Goal: Task Accomplishment & Management: Use online tool/utility

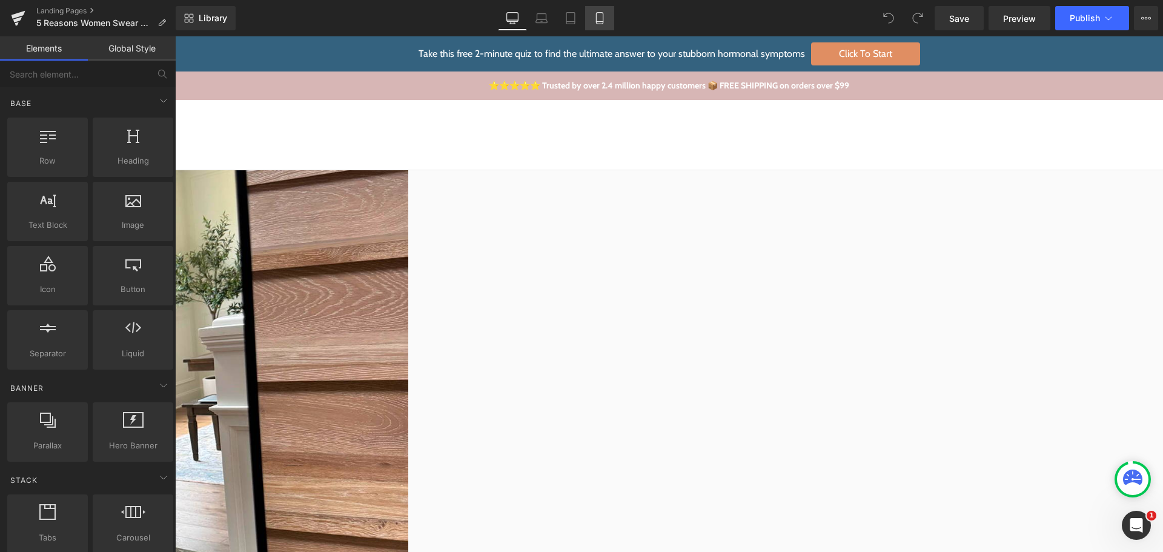
click at [597, 24] on link "Mobile" at bounding box center [599, 18] width 29 height 24
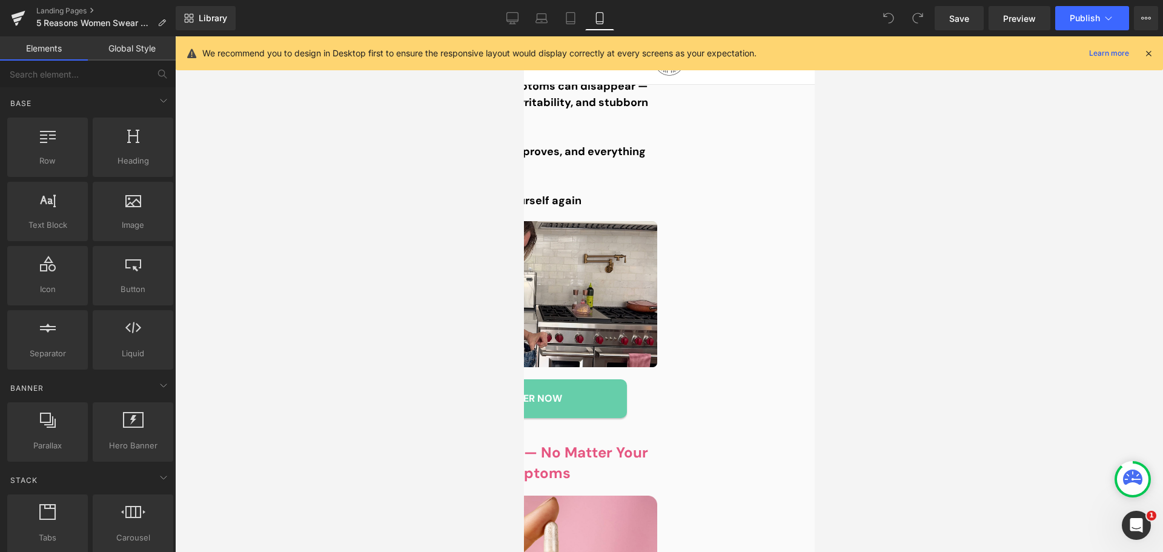
scroll to position [1615, 0]
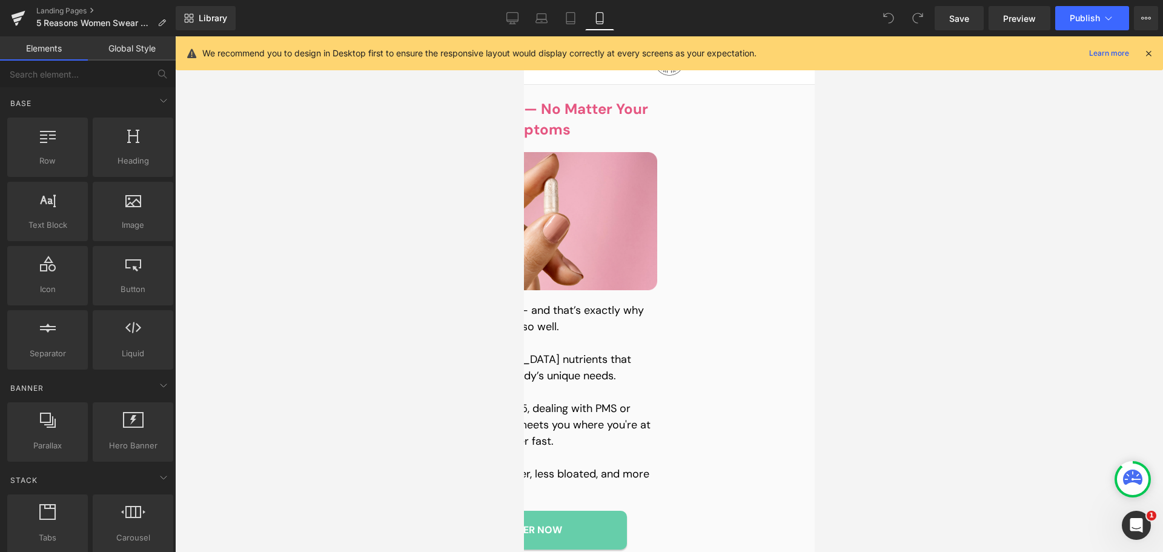
click at [530, 386] on div "2. It Adapts to You — No Matter Your Age, Stage, or Symptoms Heading Image Ever…" at bounding box center [523, 324] width 291 height 475
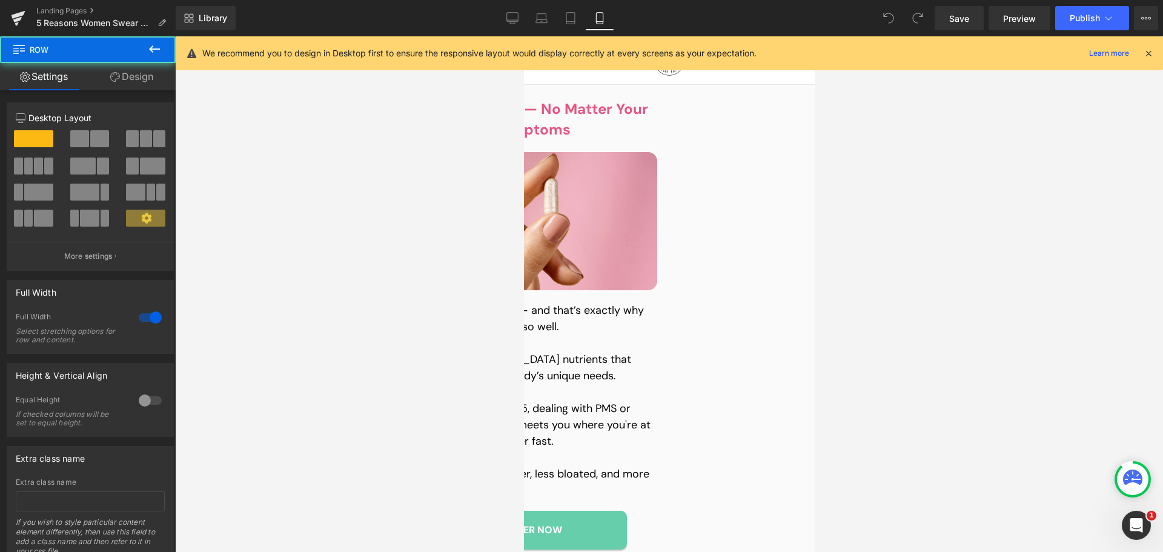
click at [539, 400] on p "So whether you’re 25 or 55, dealing with PMS or menopause, this formula meets y…" at bounding box center [523, 424] width 267 height 49
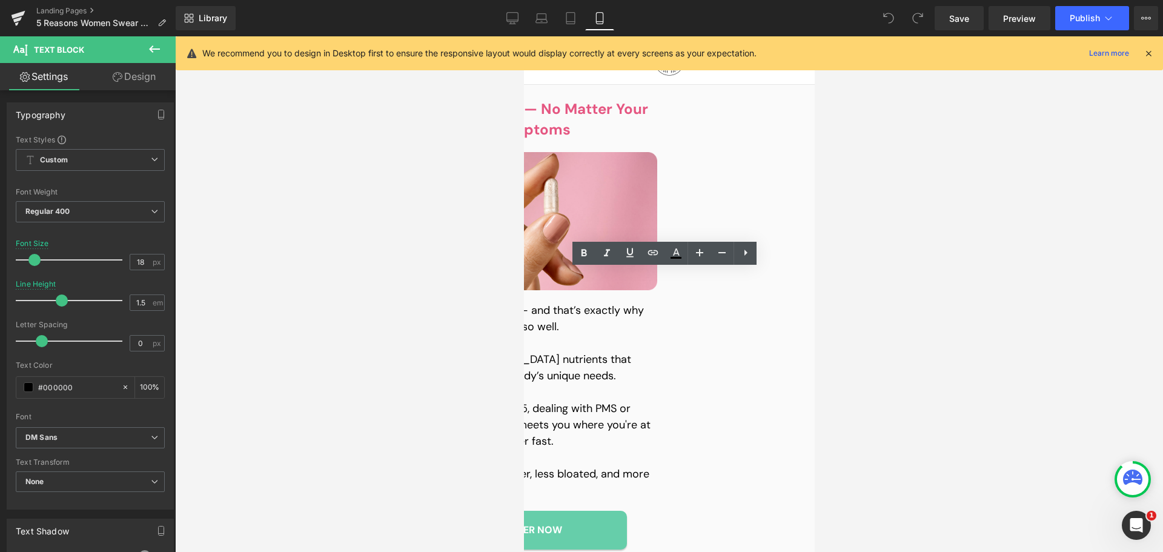
click at [535, 400] on p "So whether you’re 25 or 55, dealing with PMS or menopause, this formula meets y…" at bounding box center [523, 424] width 267 height 49
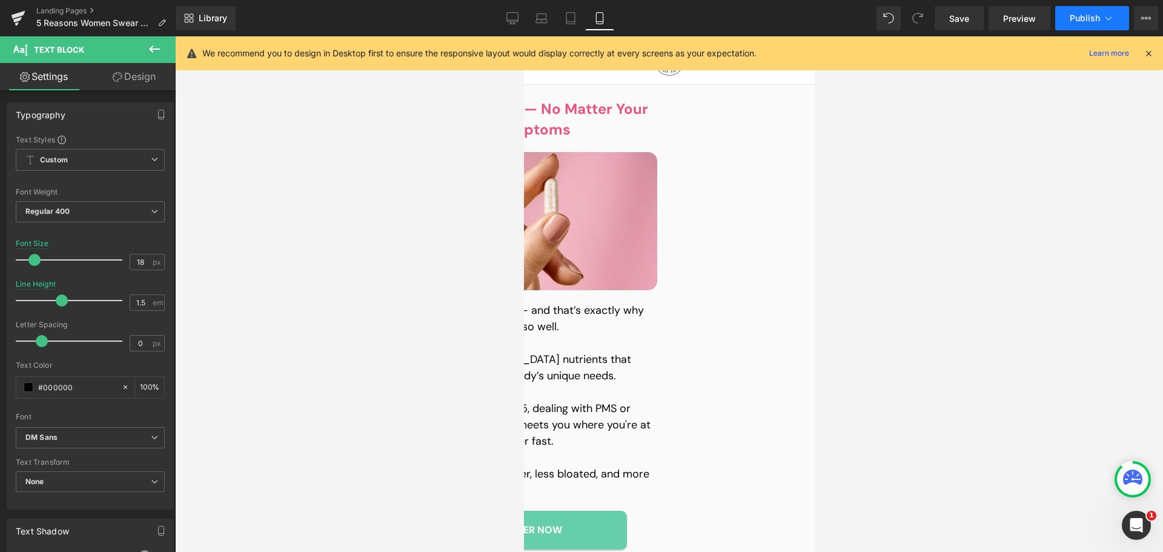
click at [1080, 16] on span "Publish" at bounding box center [1085, 18] width 30 height 10
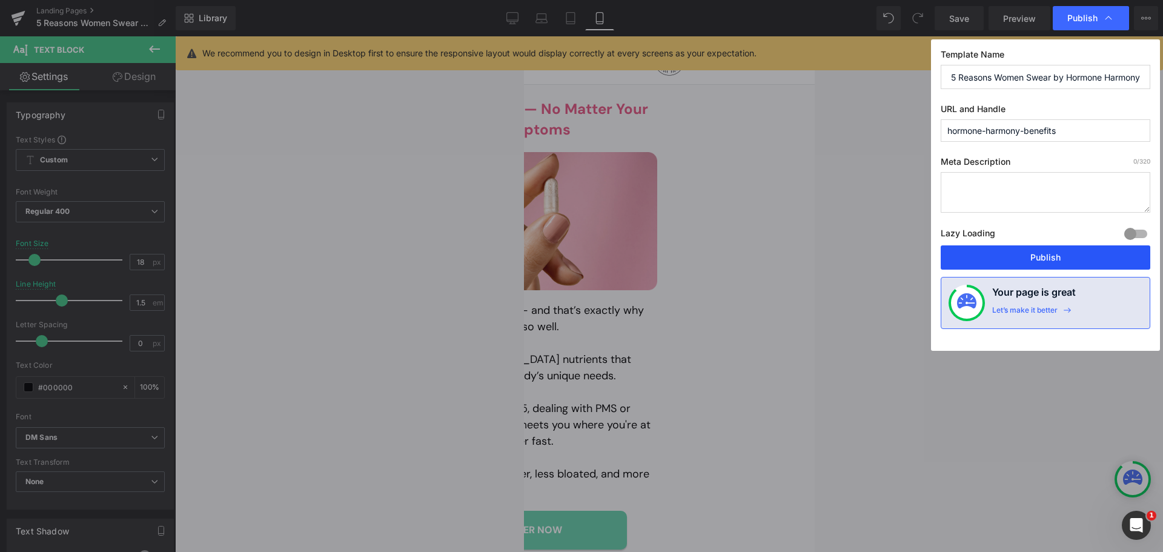
click at [1044, 259] on button "Publish" at bounding box center [1046, 257] width 210 height 24
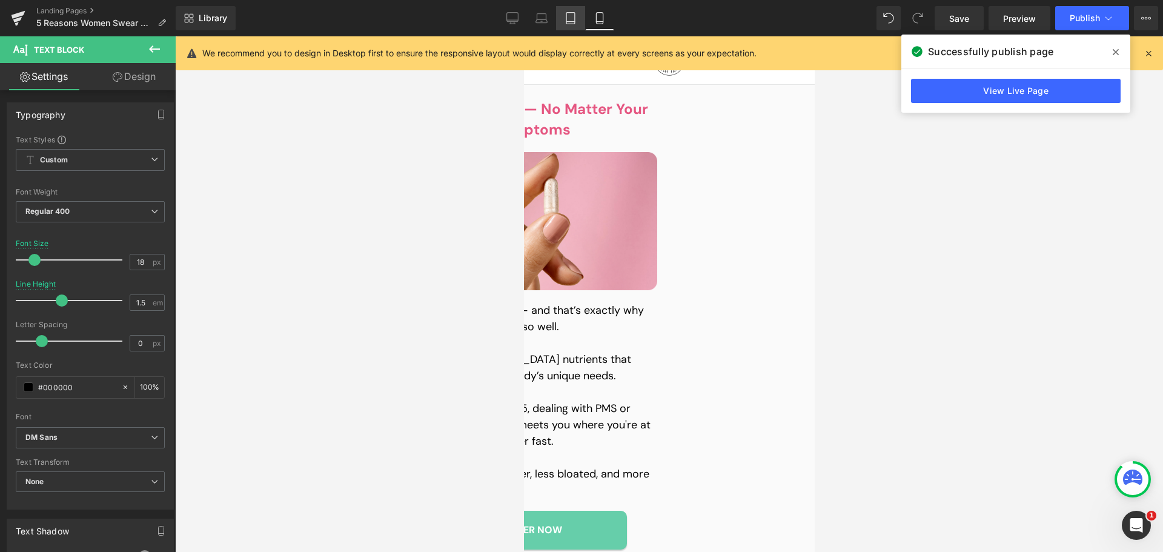
click at [563, 24] on link "Tablet" at bounding box center [570, 18] width 29 height 24
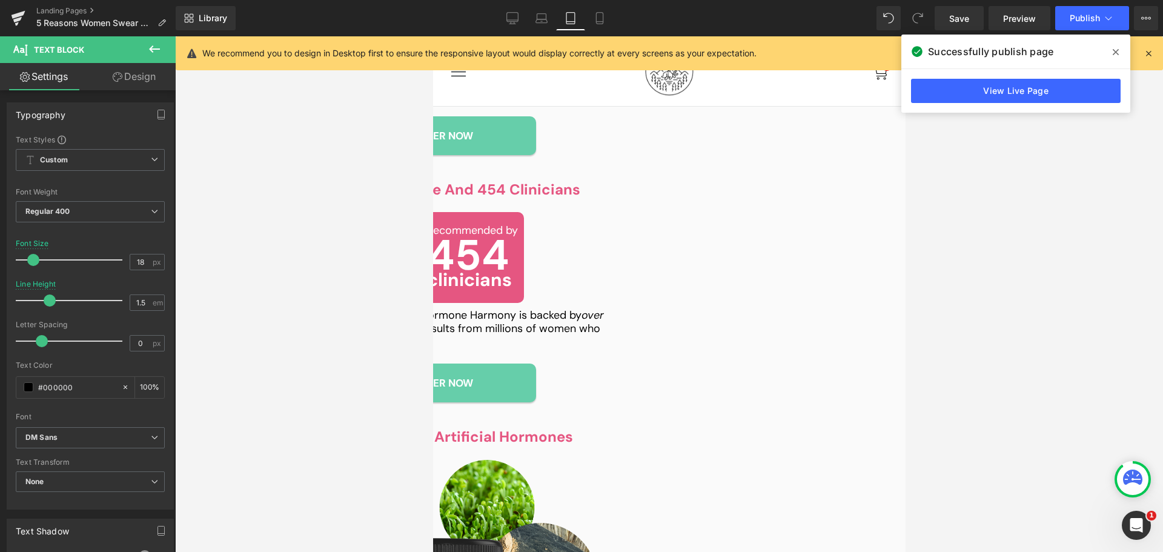
scroll to position [2116, 0]
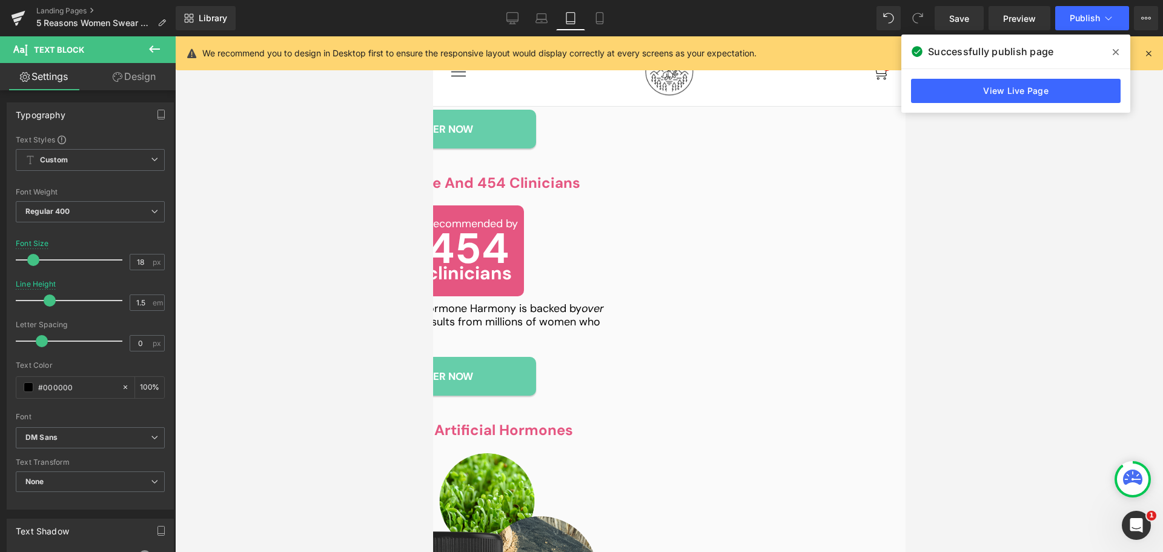
drag, startPoint x: 47, startPoint y: 300, endPoint x: 38, endPoint y: 300, distance: 9.7
click at [38, 300] on span at bounding box center [38, 300] width 12 height 12
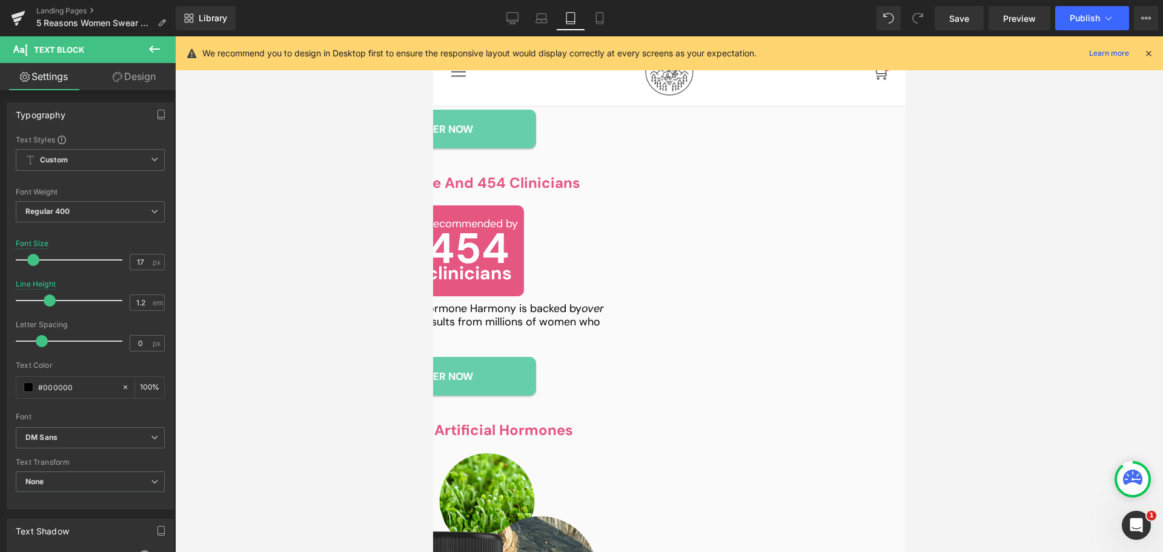
click at [134, 85] on link "Design" at bounding box center [134, 76] width 88 height 27
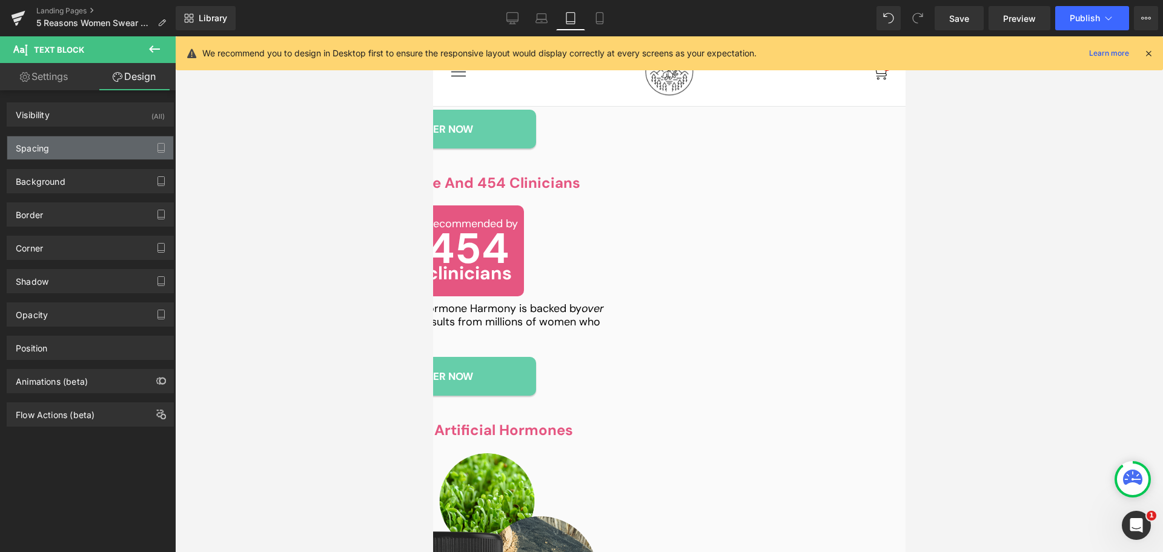
click at [68, 149] on div "Spacing" at bounding box center [90, 147] width 166 height 23
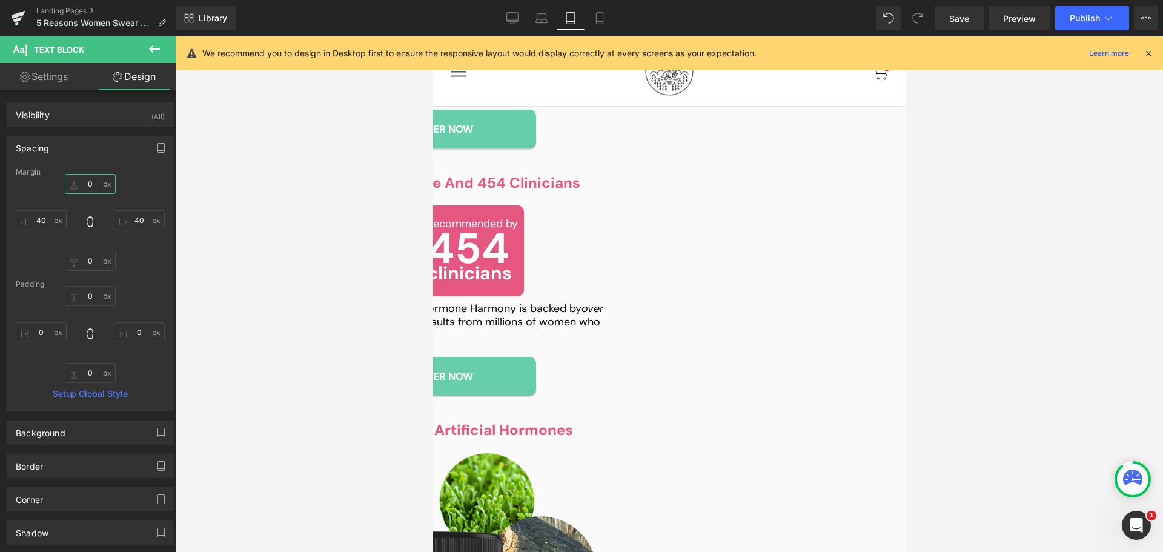
click at [92, 185] on input "text" at bounding box center [90, 184] width 51 height 20
type input "5"
click at [514, 20] on icon at bounding box center [513, 20] width 12 height 0
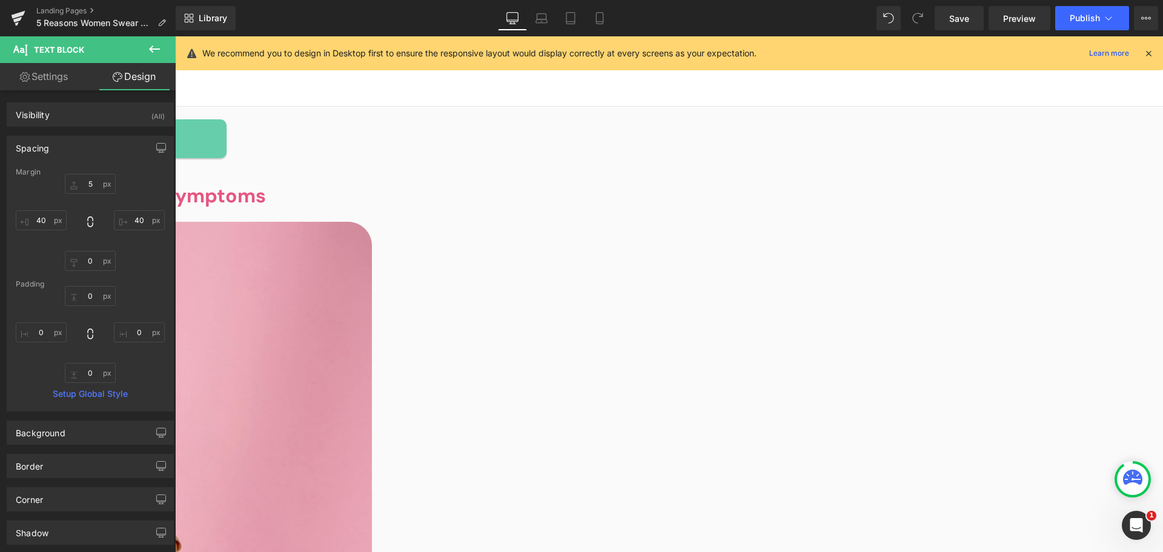
scroll to position [1628, 0]
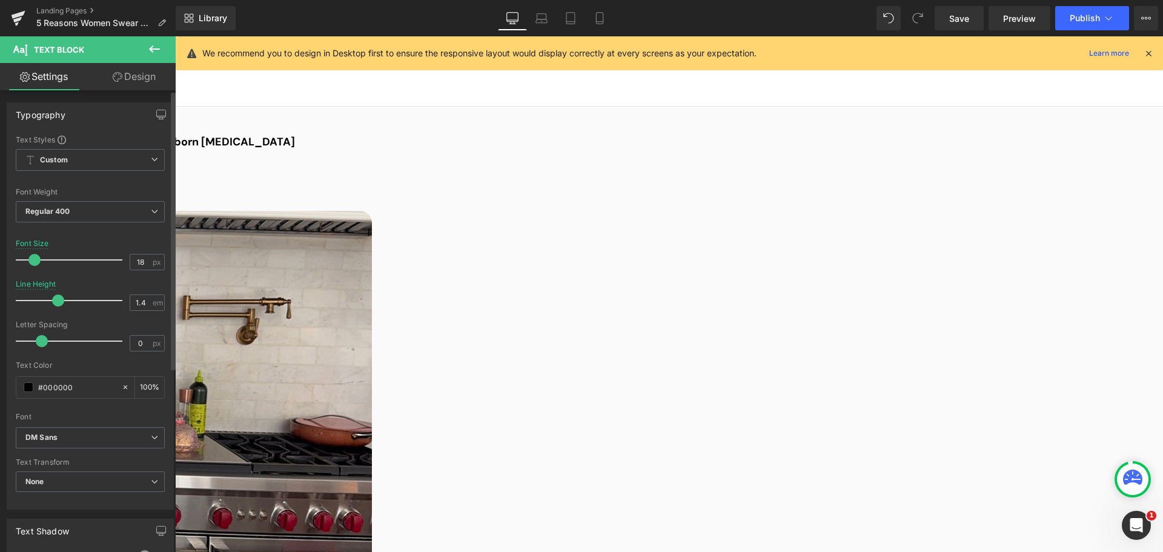
click at [147, 90] on div "Typography Text Styles Custom Custom Setup Global Style Custom Setup Global Sty…" at bounding box center [90, 456] width 181 height 732
click at [144, 85] on link "Design" at bounding box center [134, 76] width 88 height 27
click at [0, 0] on div "Spacing" at bounding box center [0, 0] width 0 height 0
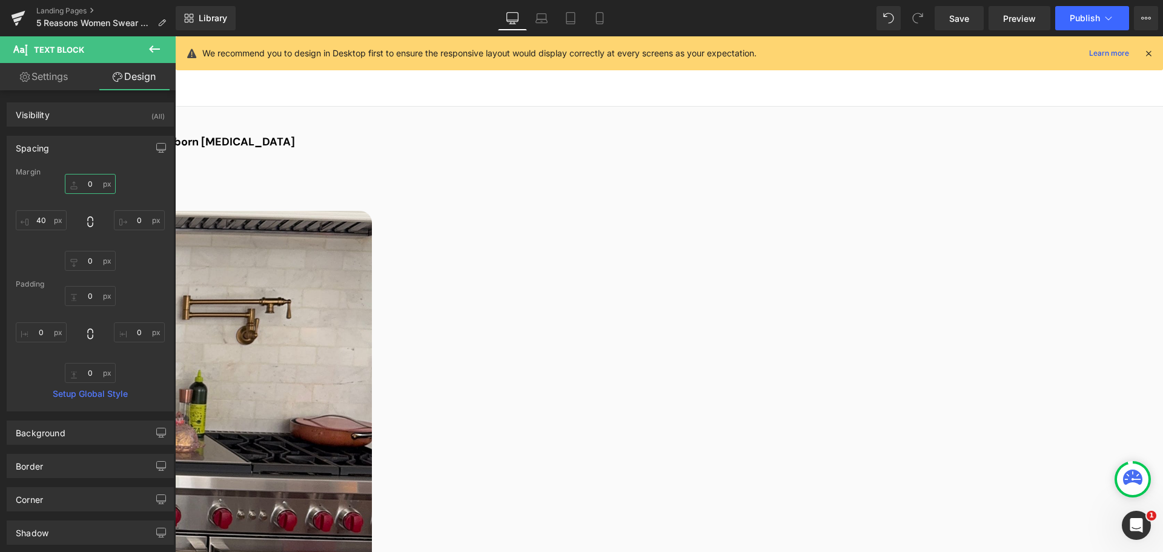
click at [86, 190] on input "text" at bounding box center [90, 184] width 51 height 20
click at [538, 14] on icon at bounding box center [541, 16] width 9 height 5
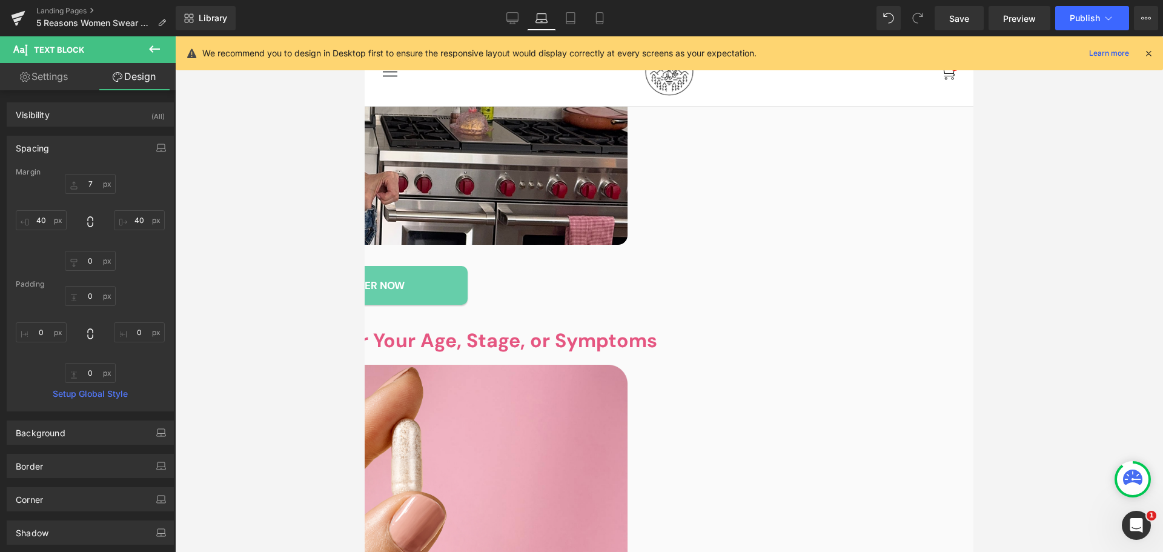
scroll to position [1666, 0]
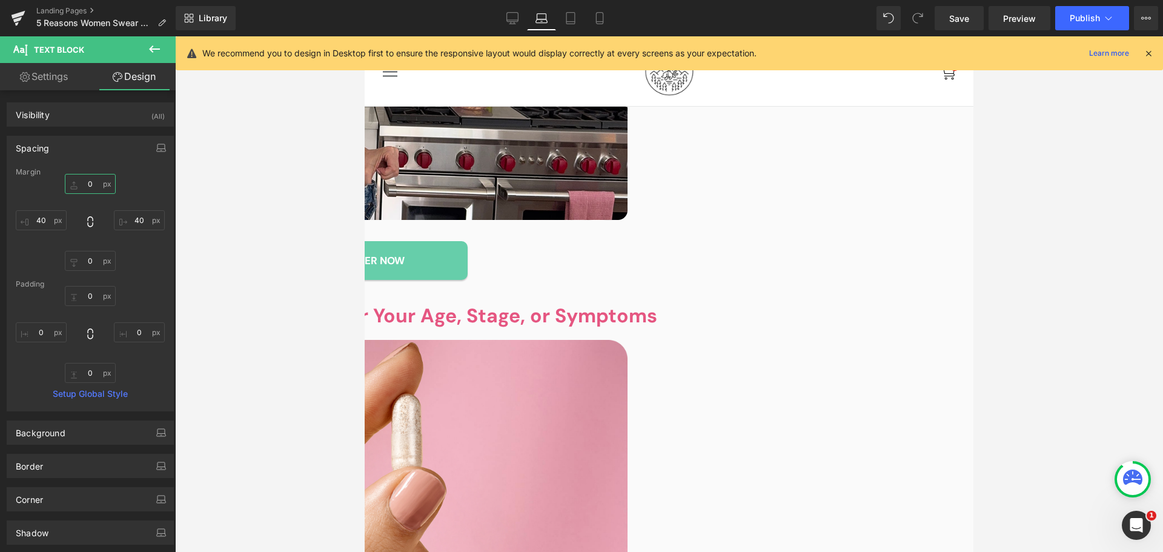
click at [98, 183] on input "0" at bounding box center [90, 184] width 51 height 20
type input "7"
click at [565, 17] on icon at bounding box center [571, 18] width 12 height 12
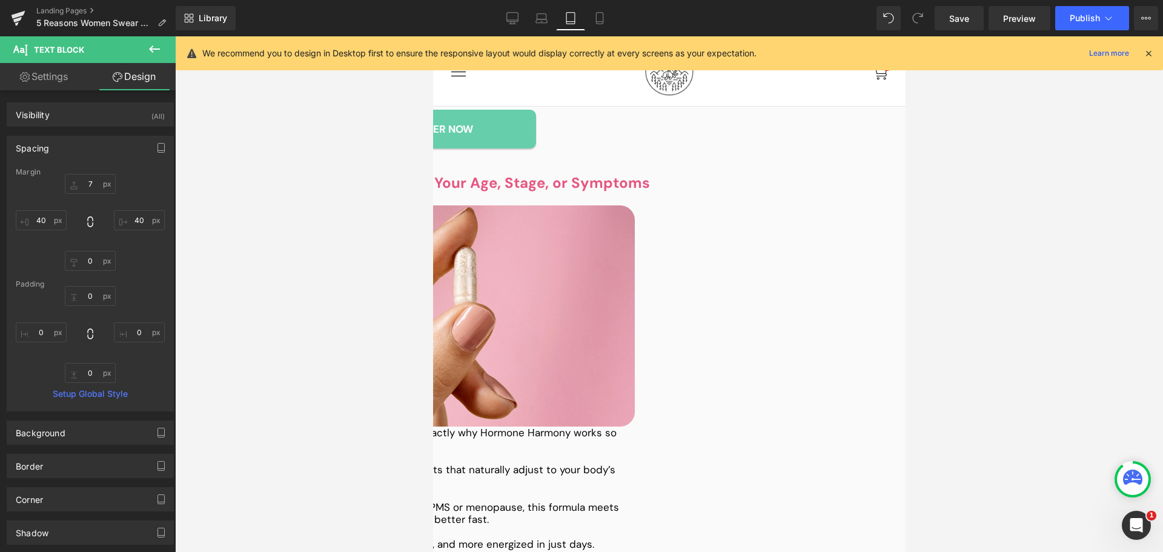
scroll to position [2112, 0]
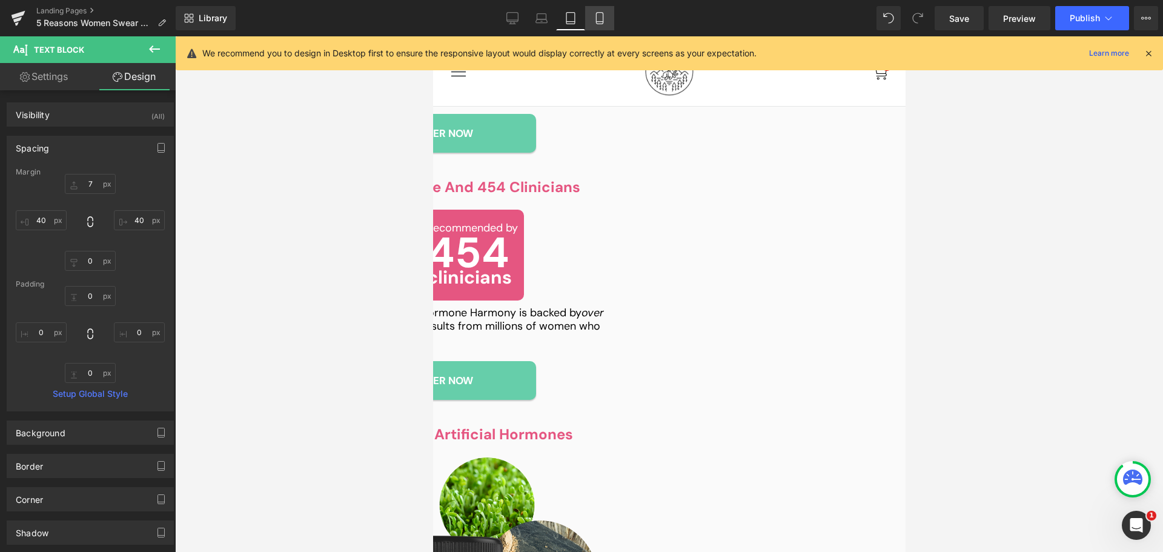
click at [613, 21] on link "Mobile" at bounding box center [599, 18] width 29 height 24
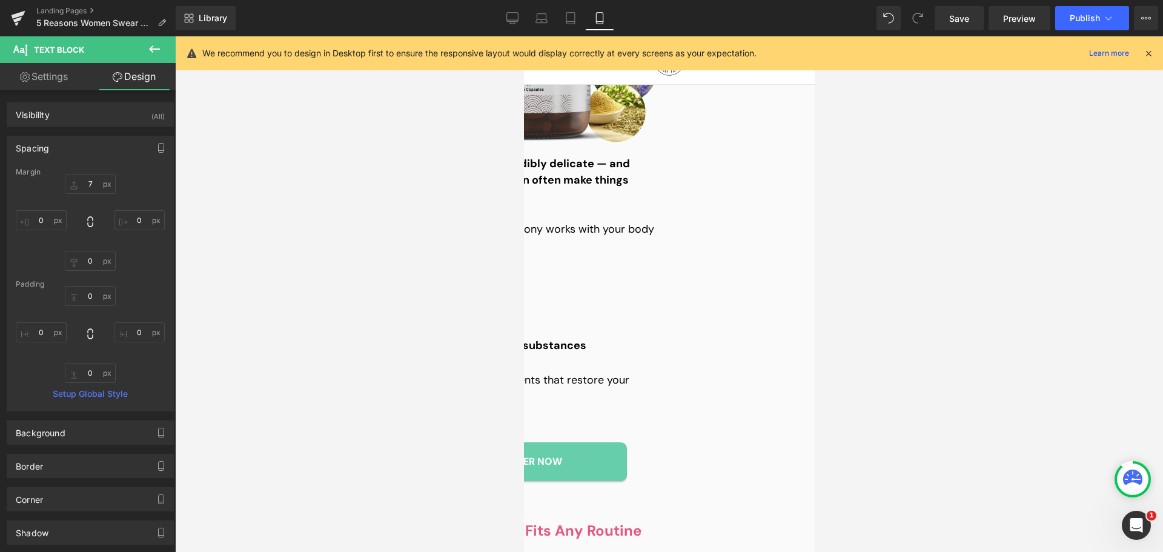
scroll to position [2912, 0]
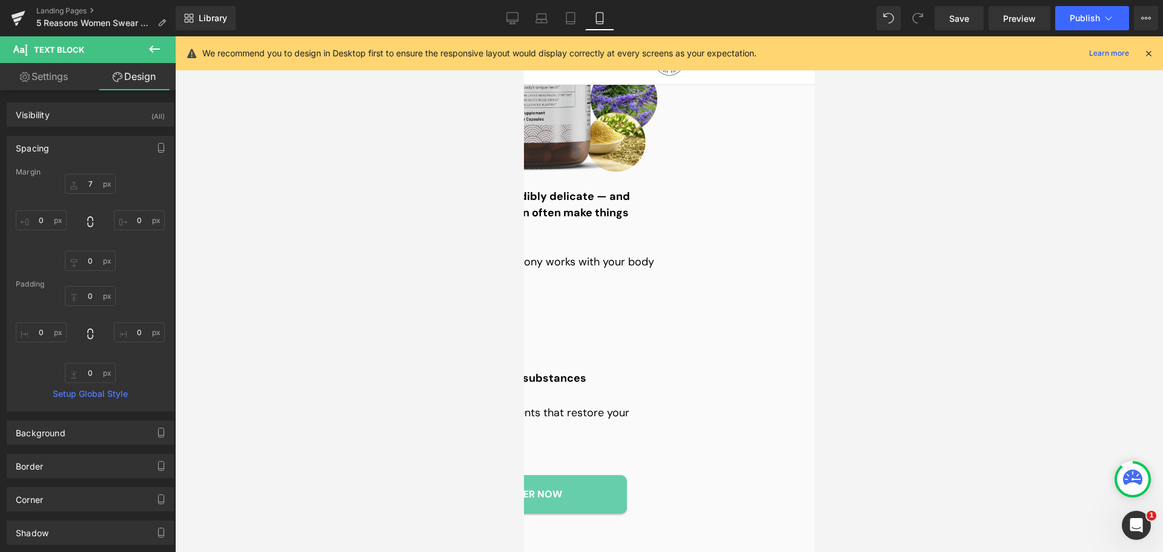
click at [589, 321] on div at bounding box center [523, 329] width 267 height 16
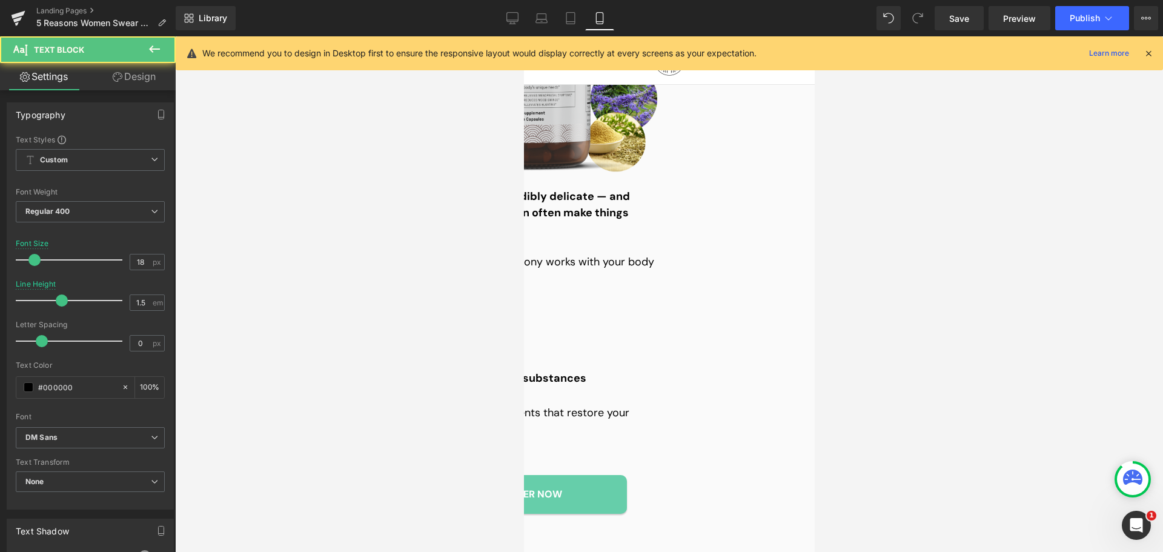
click at [140, 71] on link "Design" at bounding box center [134, 76] width 88 height 27
click at [0, 0] on div "Spacing" at bounding box center [0, 0] width 0 height 0
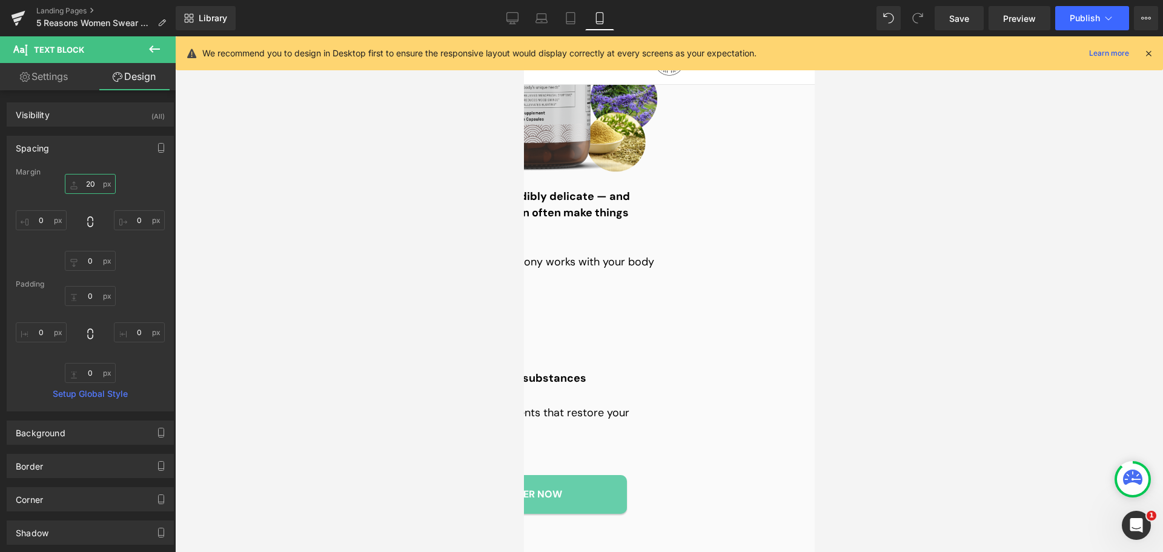
click at [86, 181] on input "text" at bounding box center [90, 184] width 51 height 20
type input "15"
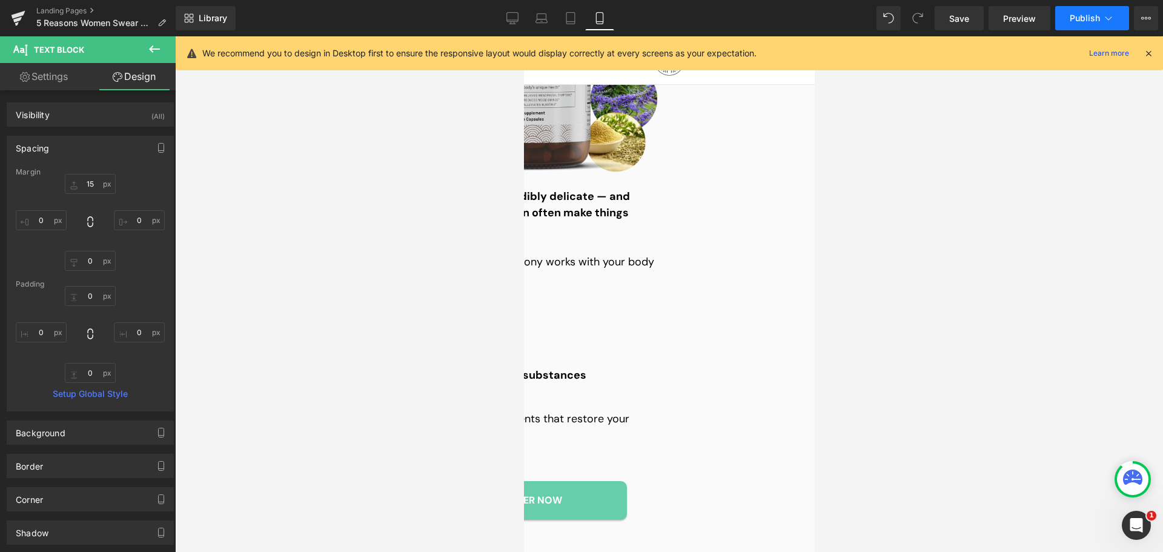
click at [1088, 19] on span "Publish" at bounding box center [1085, 18] width 30 height 10
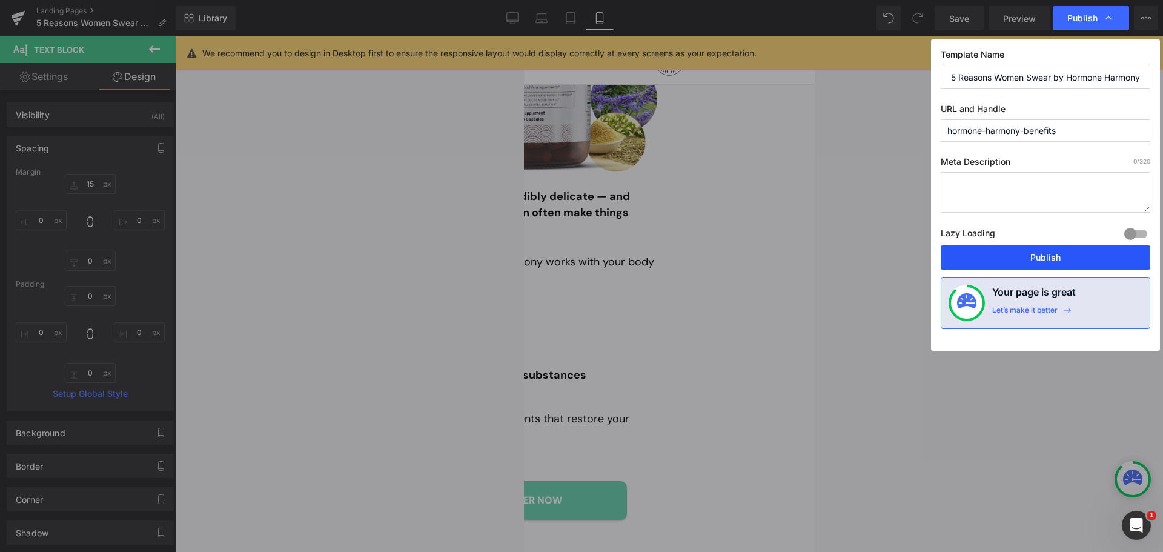
drag, startPoint x: 1070, startPoint y: 251, endPoint x: 229, endPoint y: 276, distance: 841.7
click at [1070, 251] on button "Publish" at bounding box center [1046, 257] width 210 height 24
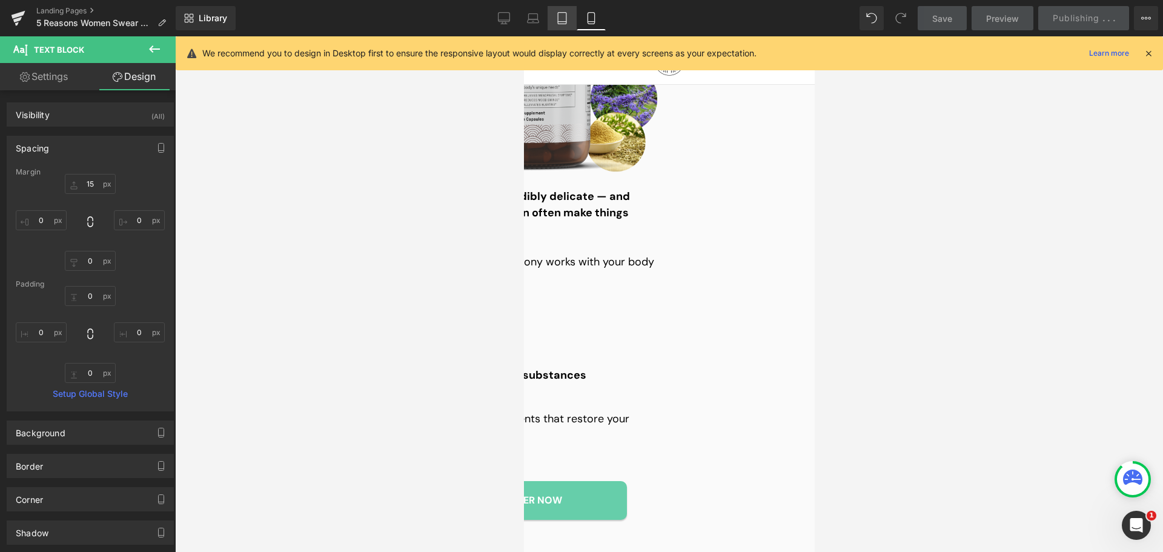
click at [554, 23] on link "Tablet" at bounding box center [562, 18] width 29 height 24
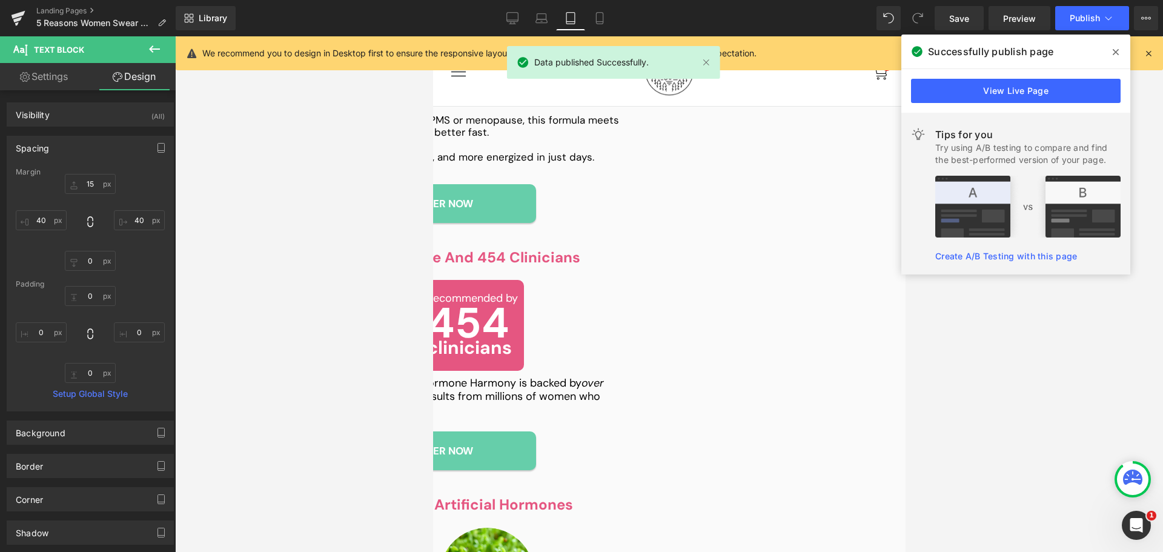
scroll to position [2040, 0]
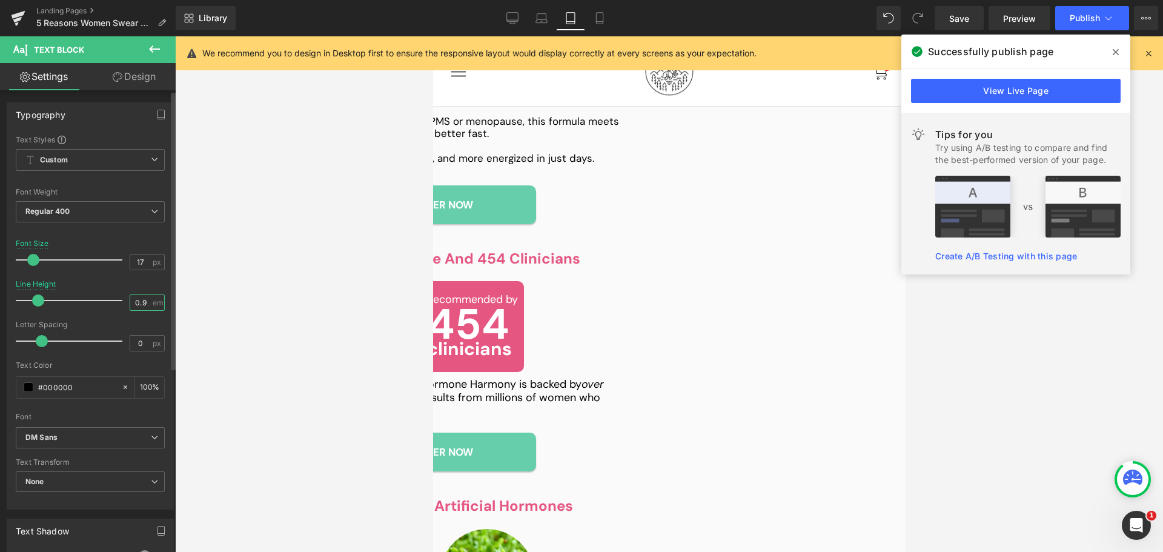
click at [143, 300] on input "0.9" at bounding box center [140, 302] width 21 height 15
type input "1"
click at [1072, 20] on span "Publish" at bounding box center [1085, 18] width 30 height 10
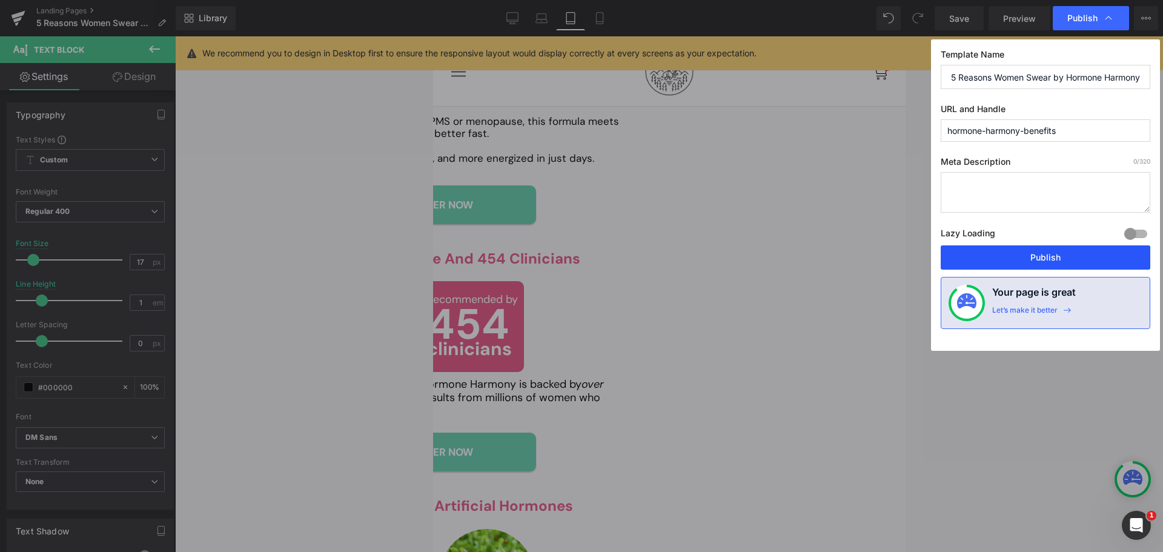
click at [1064, 260] on button "Publish" at bounding box center [1046, 257] width 210 height 24
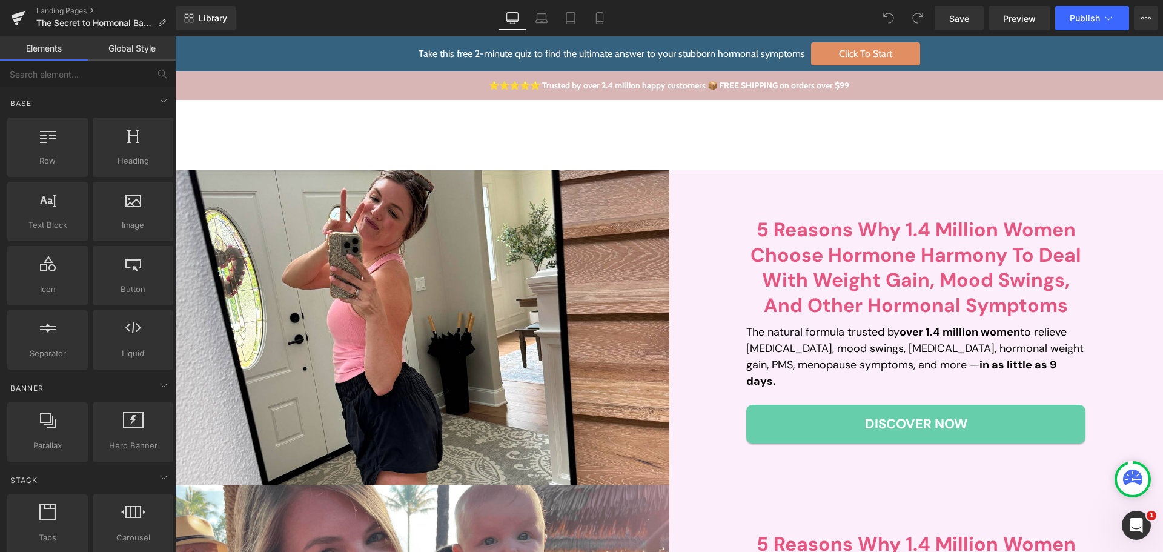
click at [827, 135] on div "Currency USD$ Currency CAD $ USD $ Take the Quiz Account 0 0" at bounding box center [914, 134] width 440 height 25
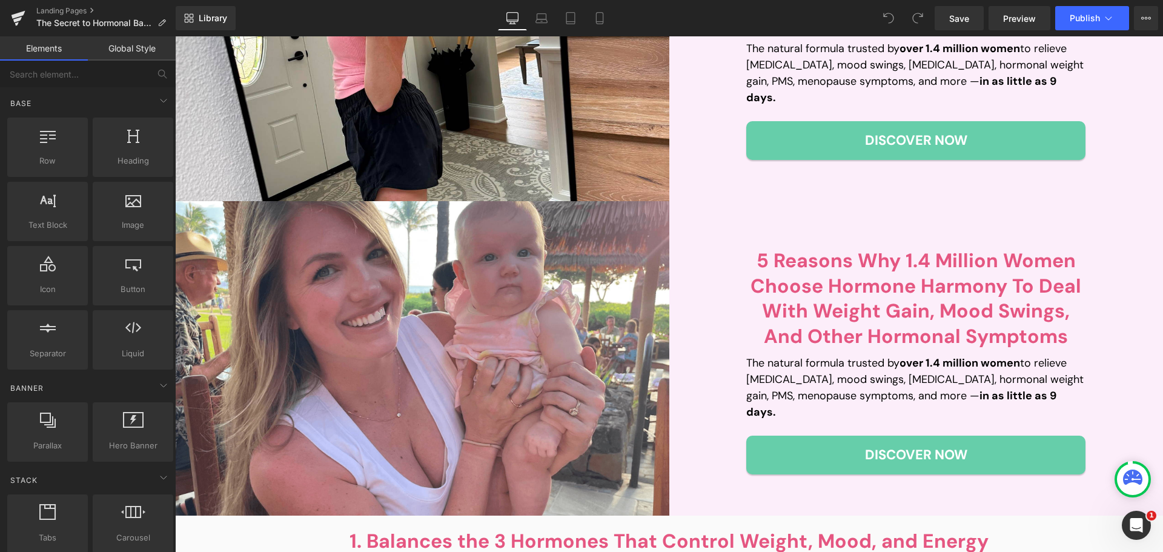
scroll to position [606, 0]
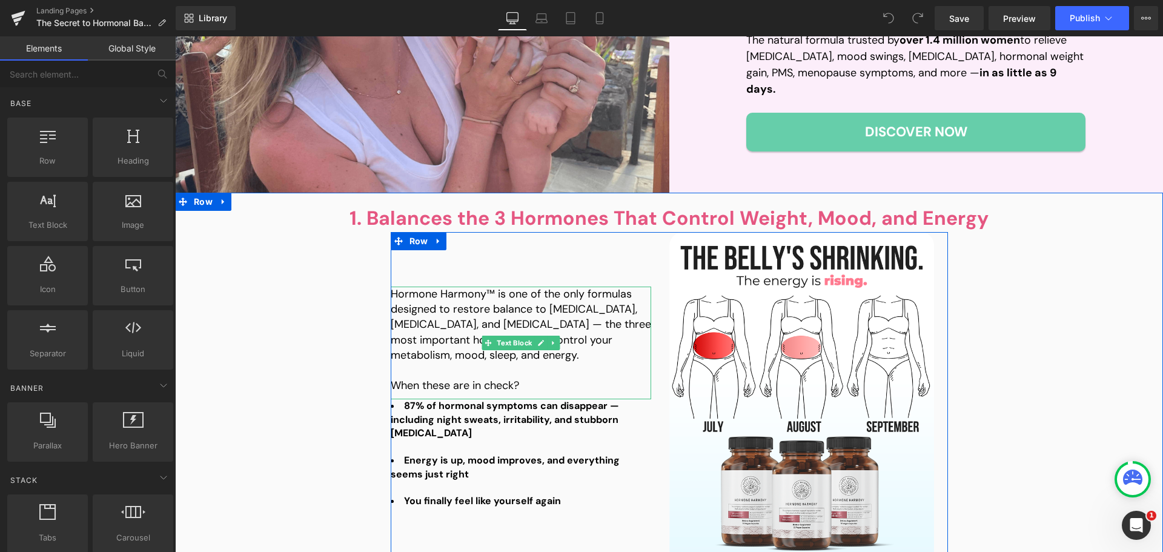
click at [480, 297] on p "Hormone Harmony™ is one of the only formulas designed to restore balance to est…" at bounding box center [521, 325] width 260 height 76
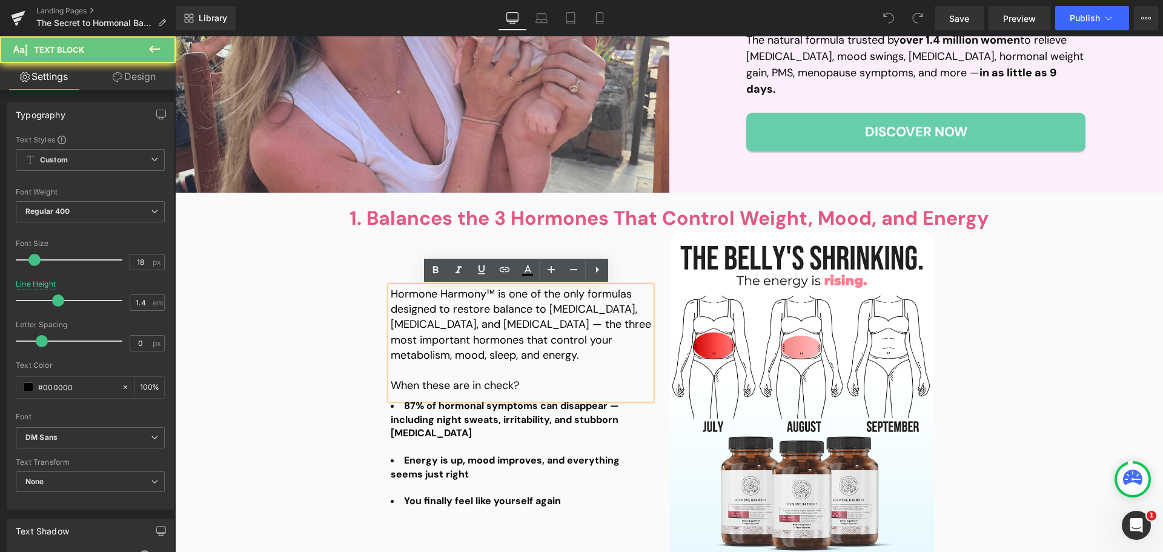
click at [499, 287] on div "Hormone Harmony™ is one of the only formulas designed to restore balance to est…" at bounding box center [521, 343] width 260 height 113
click at [489, 294] on p "Hormone Harmony™ is one of the only formulas designed to restore balance to est…" at bounding box center [521, 325] width 260 height 76
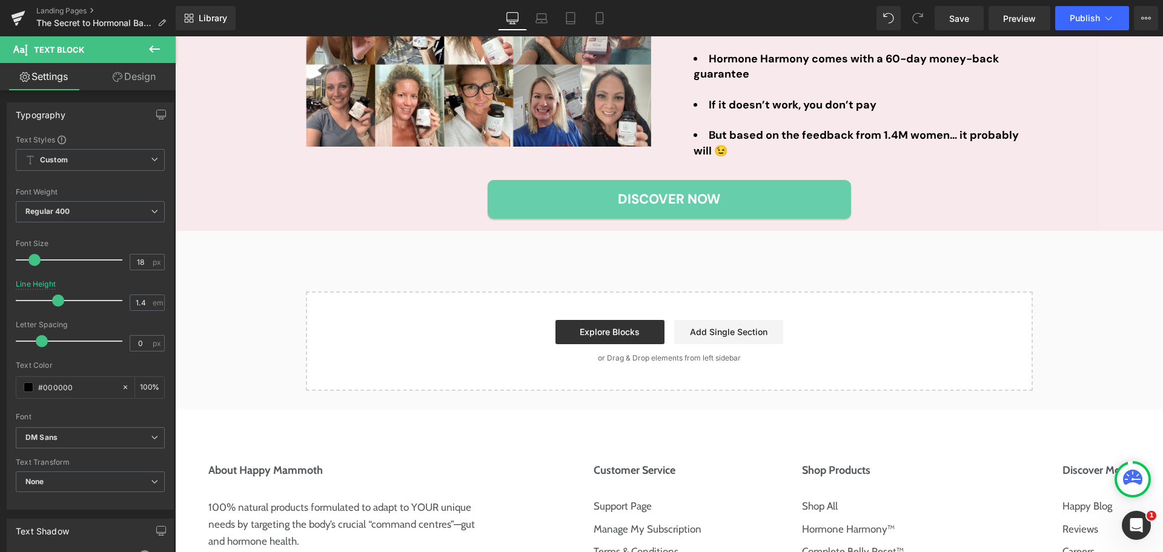
scroll to position [2726, 0]
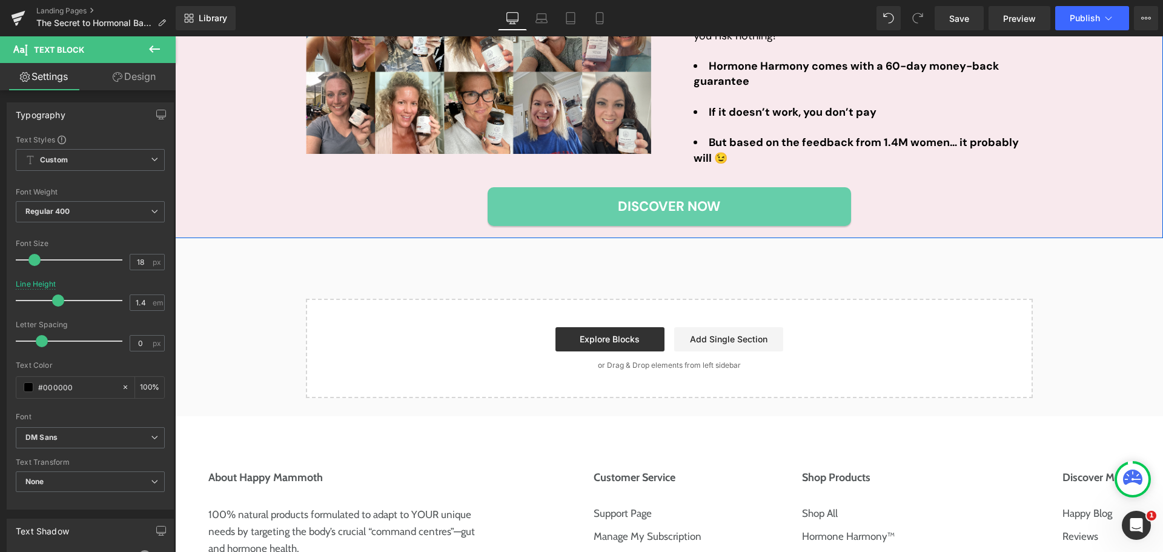
click at [285, 205] on div "Over 1.4 Million Women Have Already Tried Hormone Harmony… And It’s Selling Out…" at bounding box center [669, 36] width 988 height 380
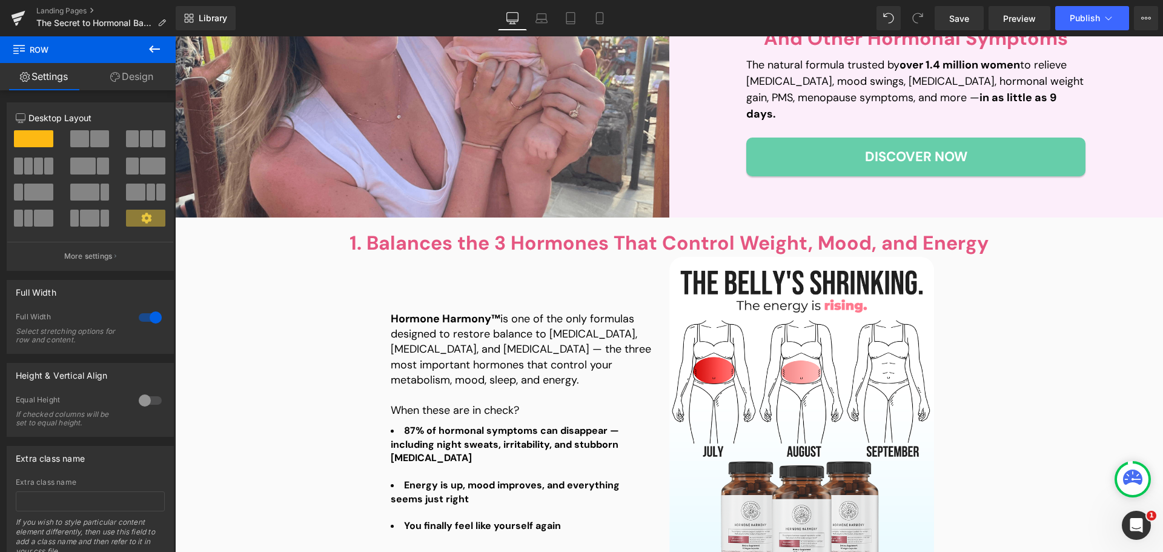
scroll to position [545, 0]
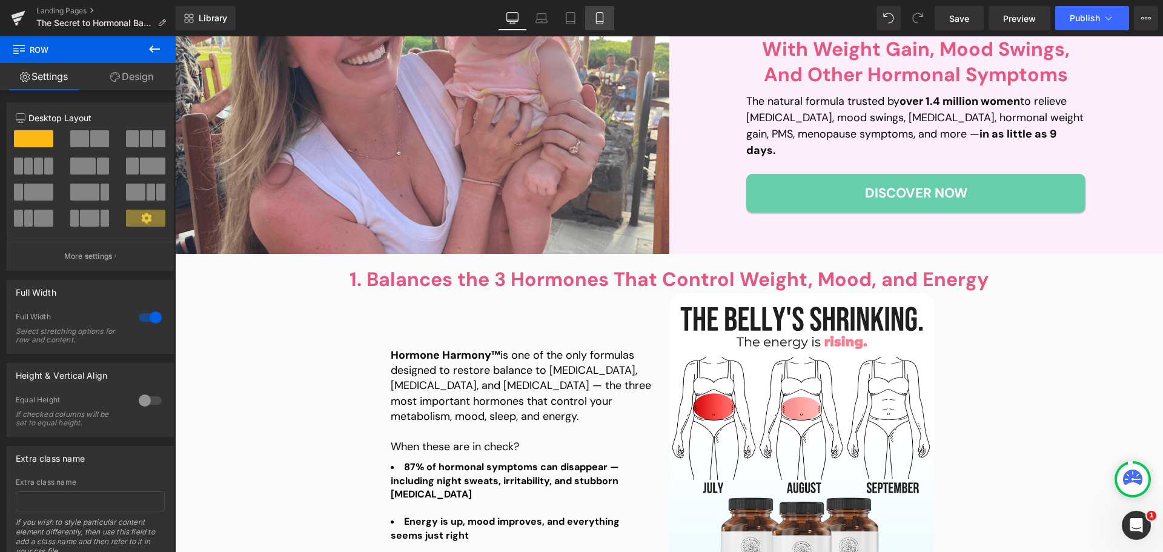
click at [598, 15] on icon at bounding box center [600, 18] width 12 height 12
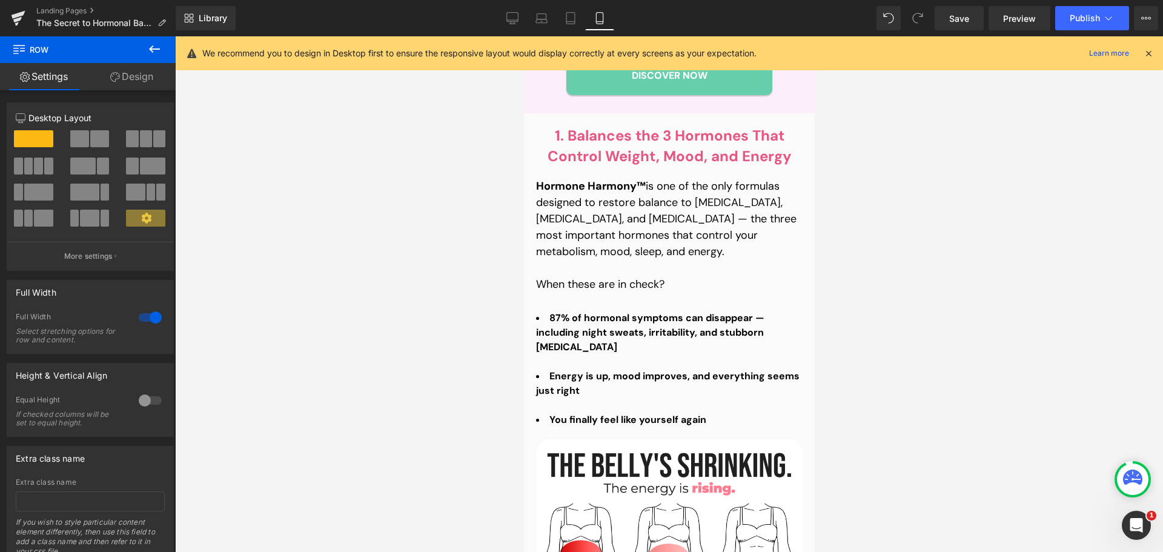
scroll to position [921, 0]
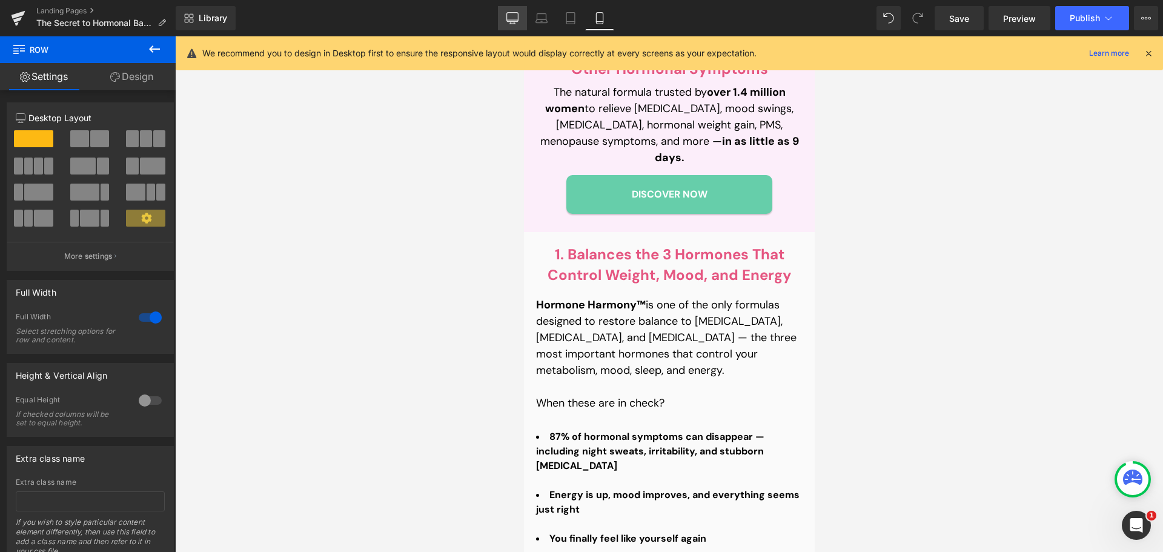
click at [510, 21] on icon at bounding box center [513, 17] width 12 height 9
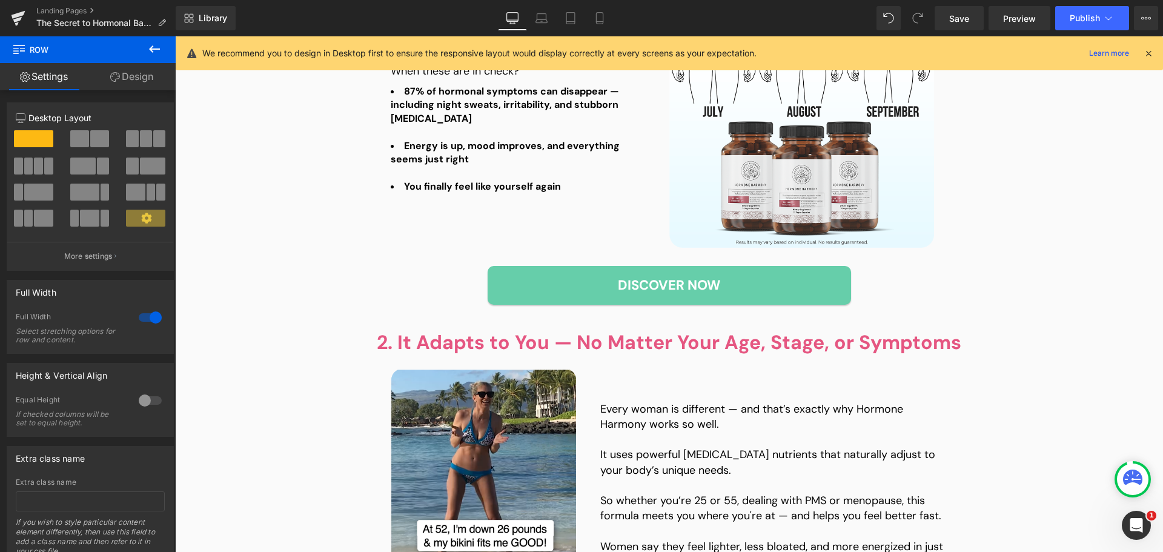
scroll to position [0, 0]
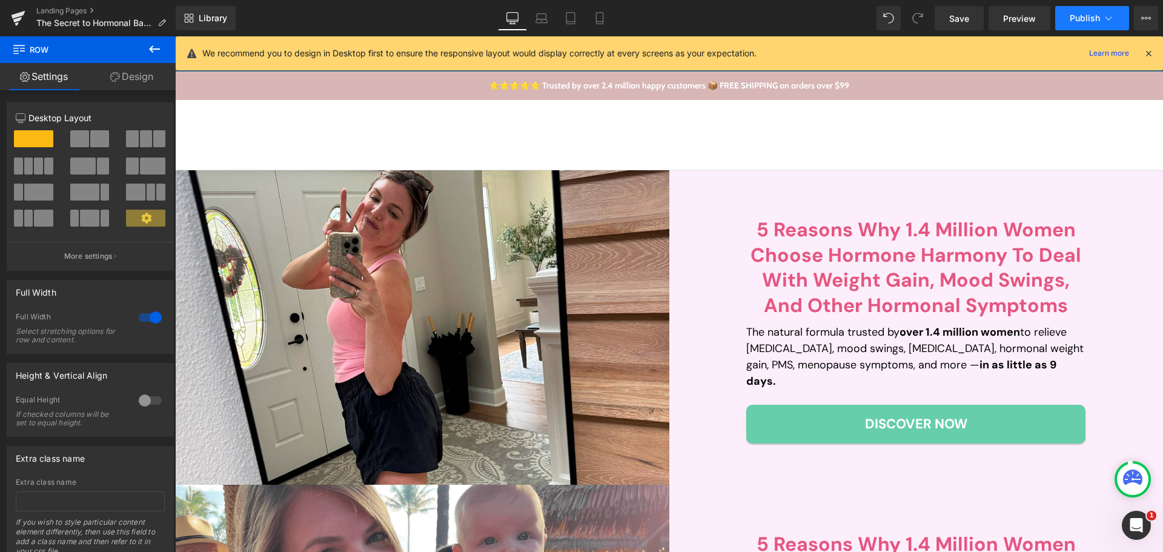
click at [1080, 18] on span "Publish" at bounding box center [1085, 18] width 30 height 10
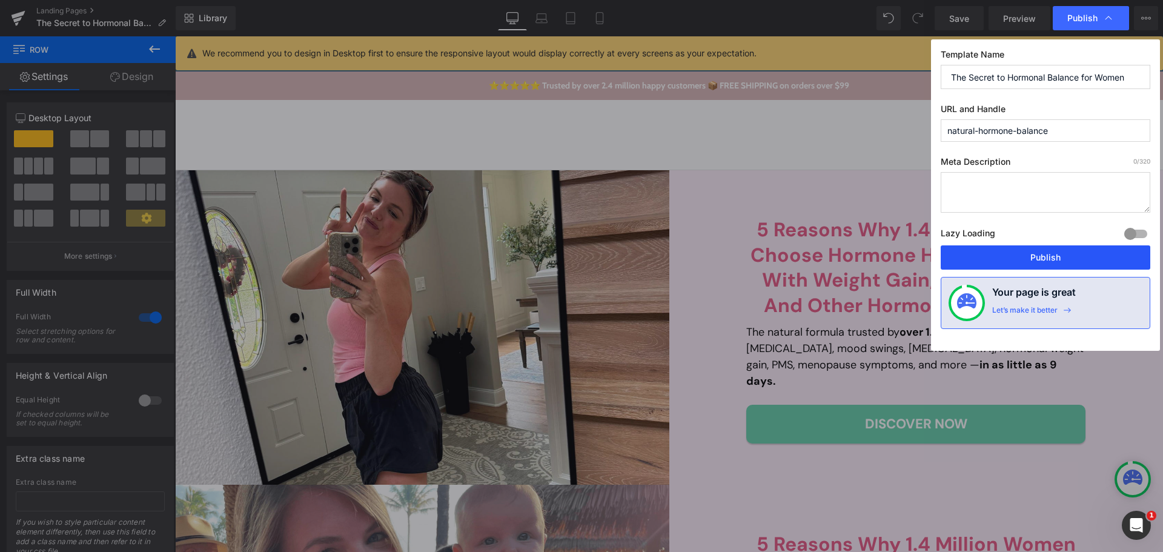
drag, startPoint x: 1059, startPoint y: 251, endPoint x: 824, endPoint y: 409, distance: 283.6
click at [1059, 251] on button "Publish" at bounding box center [1046, 257] width 210 height 24
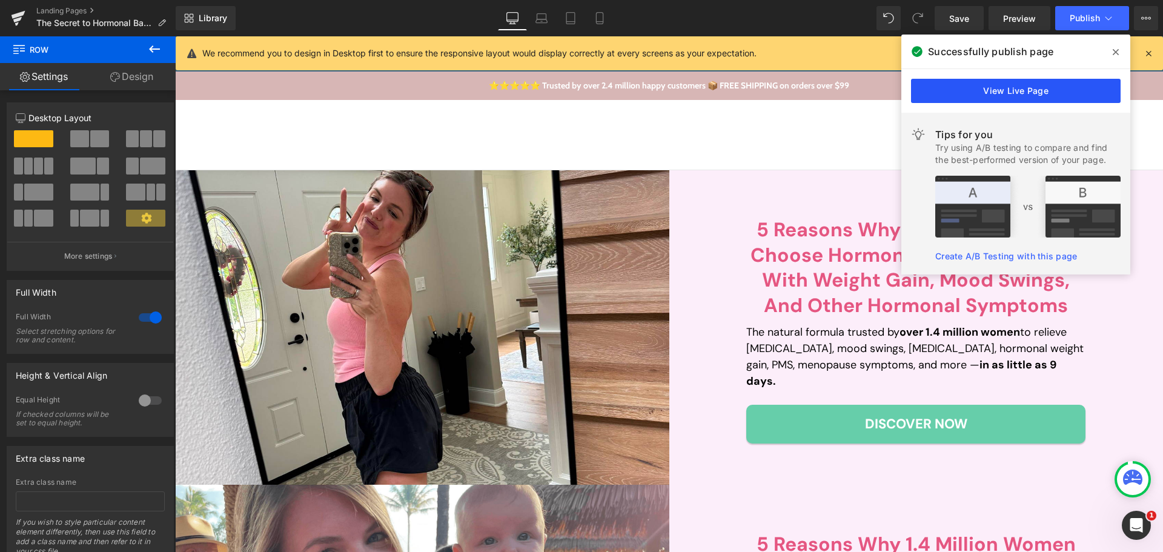
click at [990, 86] on link "View Live Page" at bounding box center [1016, 91] width 210 height 24
